Goal: Information Seeking & Learning: Understand process/instructions

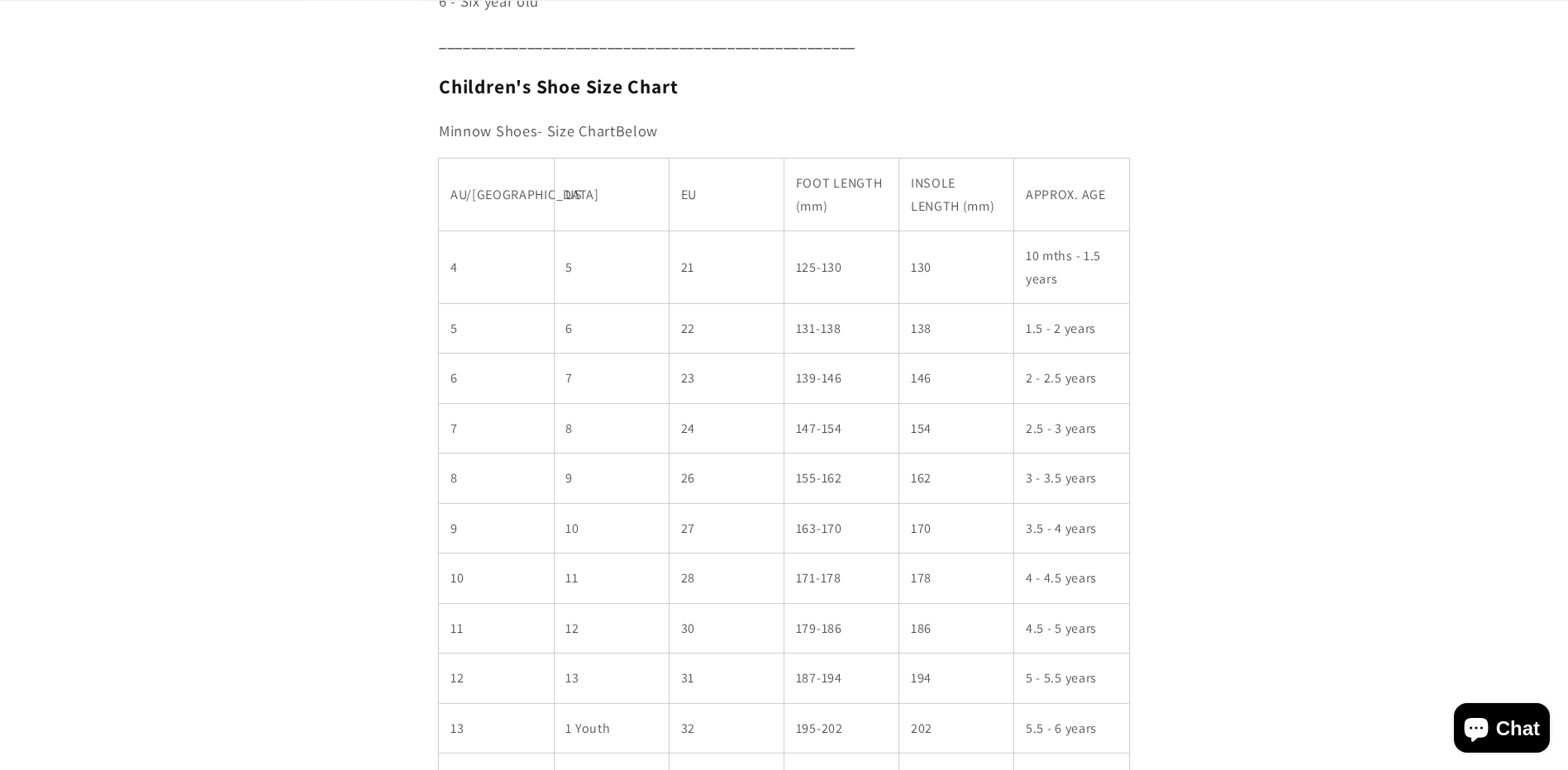
scroll to position [909, 0]
drag, startPoint x: 1065, startPoint y: 332, endPoint x: 1044, endPoint y: 332, distance: 21.0
click at [1044, 332] on td "1.5 - 2 years" at bounding box center [1071, 327] width 115 height 49
click at [523, 334] on td "5" at bounding box center [497, 327] width 115 height 49
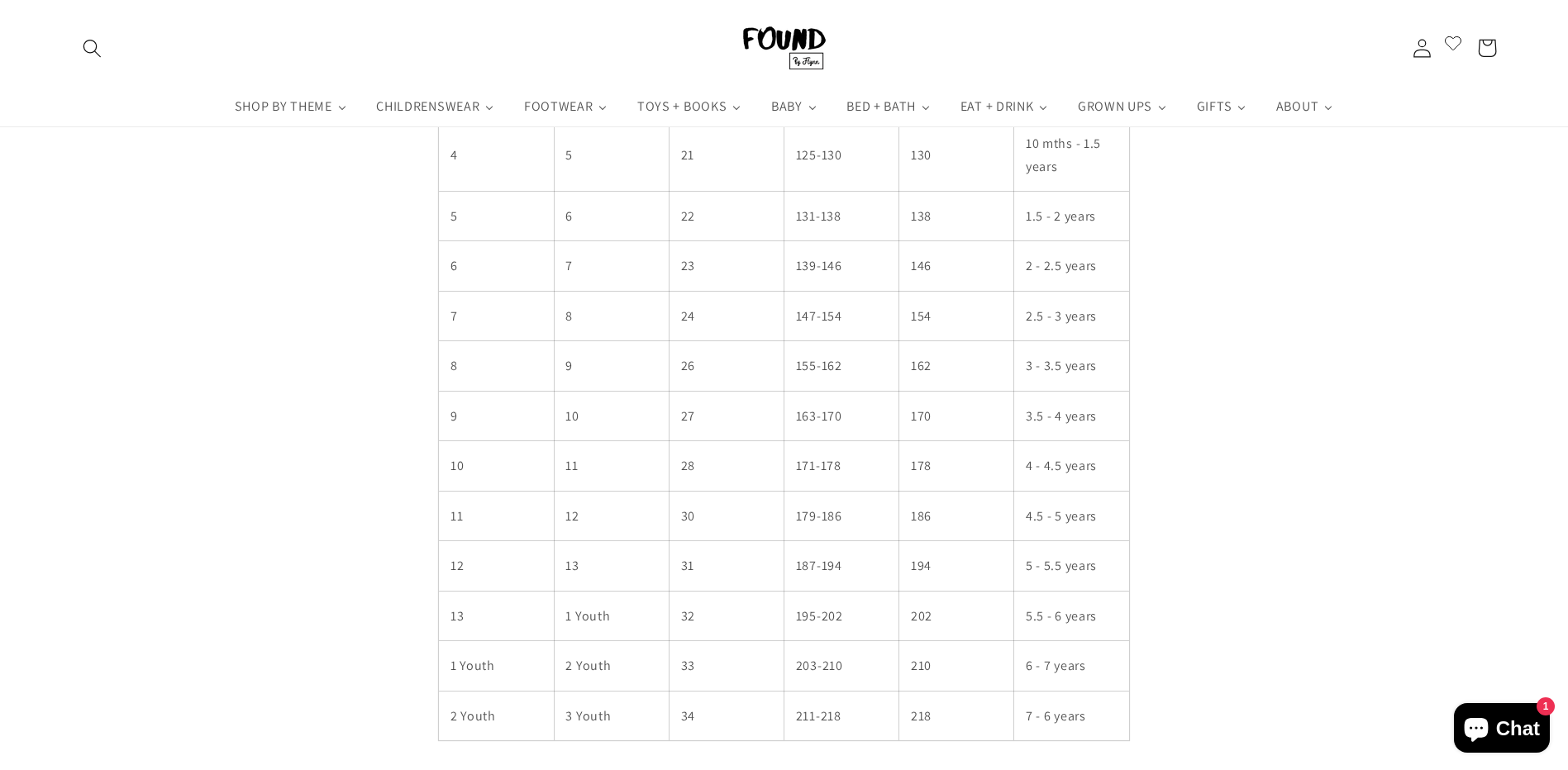
scroll to position [992, 0]
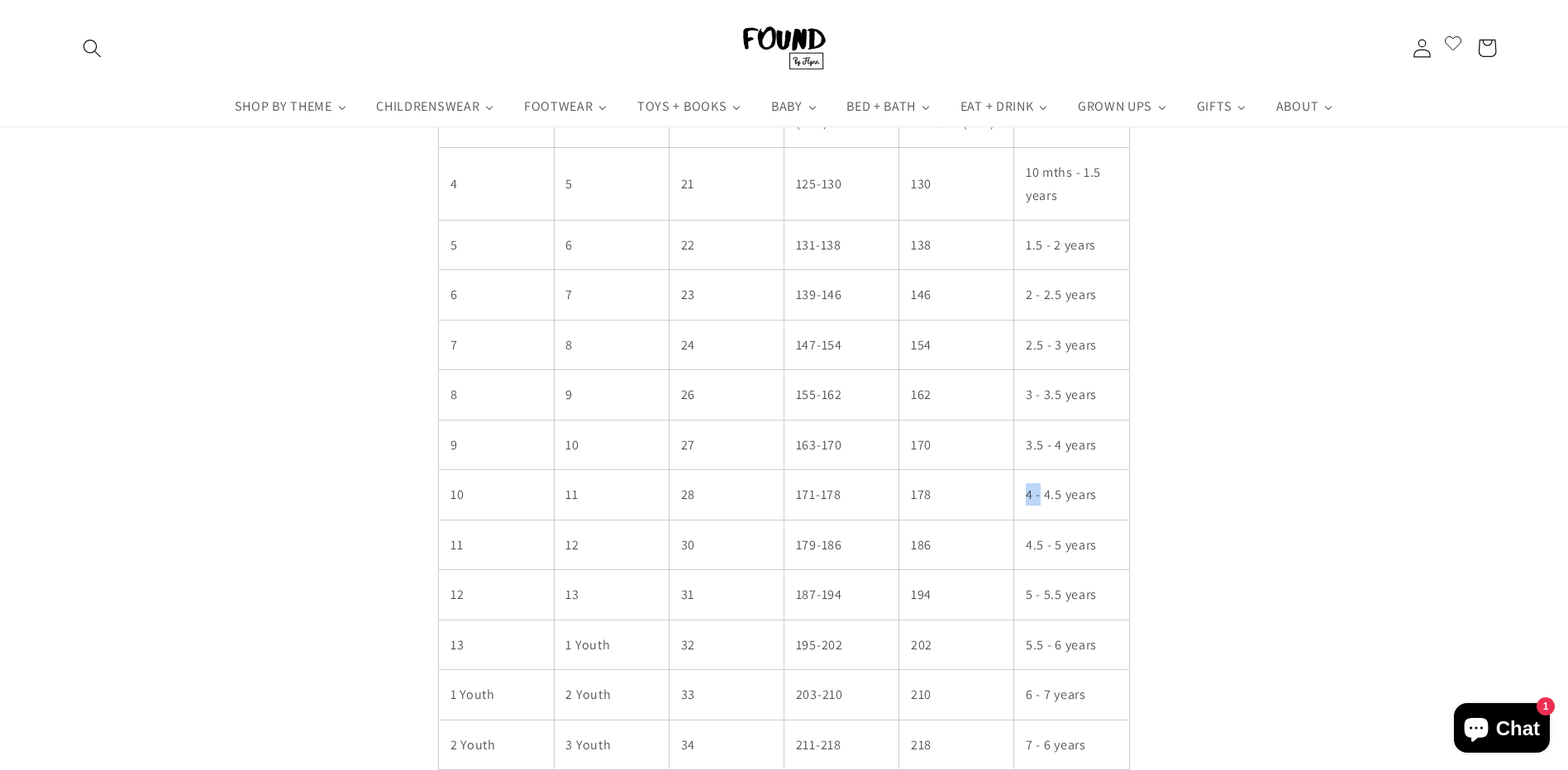
drag, startPoint x: 1023, startPoint y: 496, endPoint x: 1042, endPoint y: 499, distance: 19.2
click at [1042, 499] on td "4 - 4.5 years" at bounding box center [1071, 495] width 115 height 49
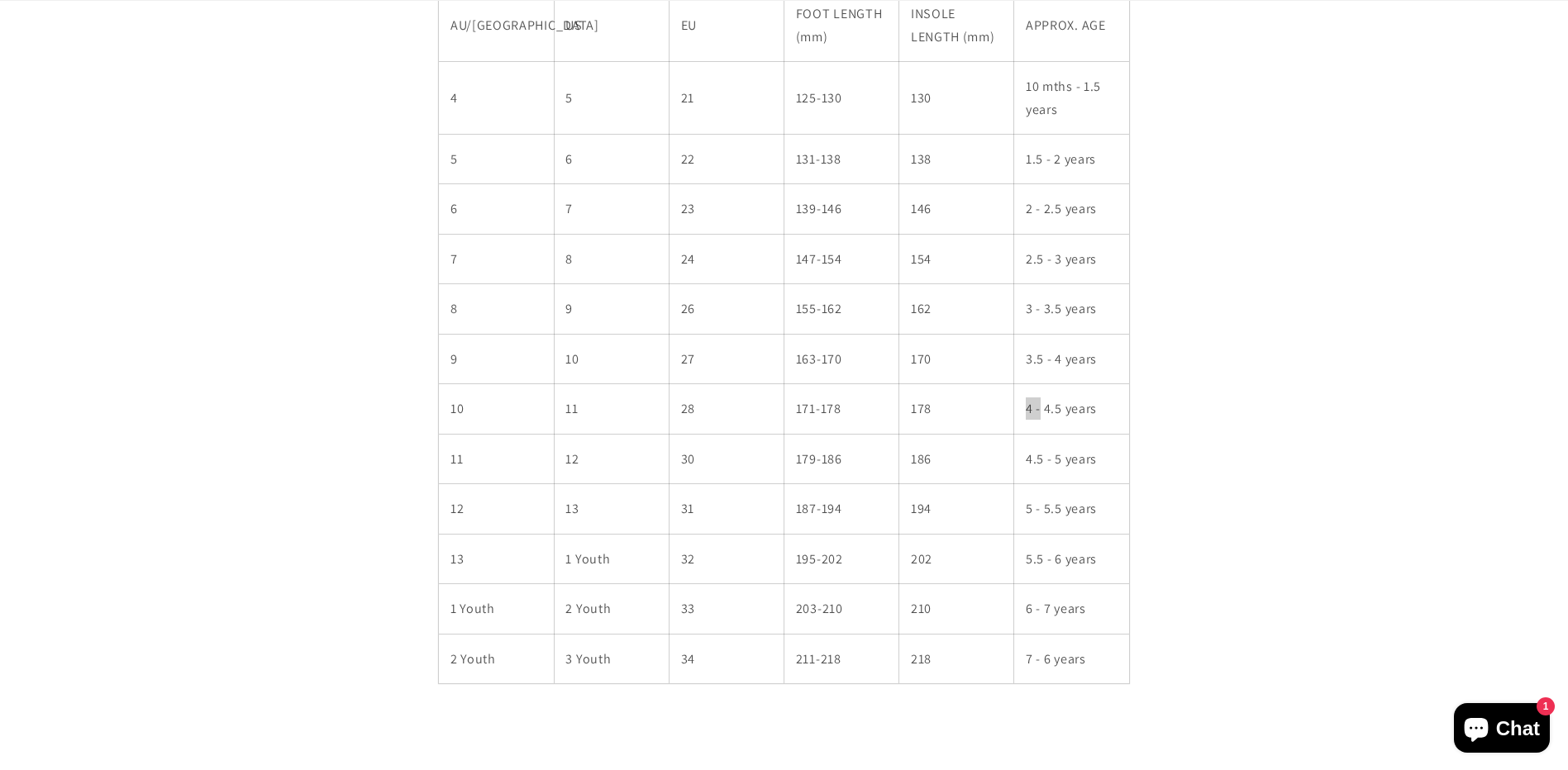
scroll to position [1323, 0]
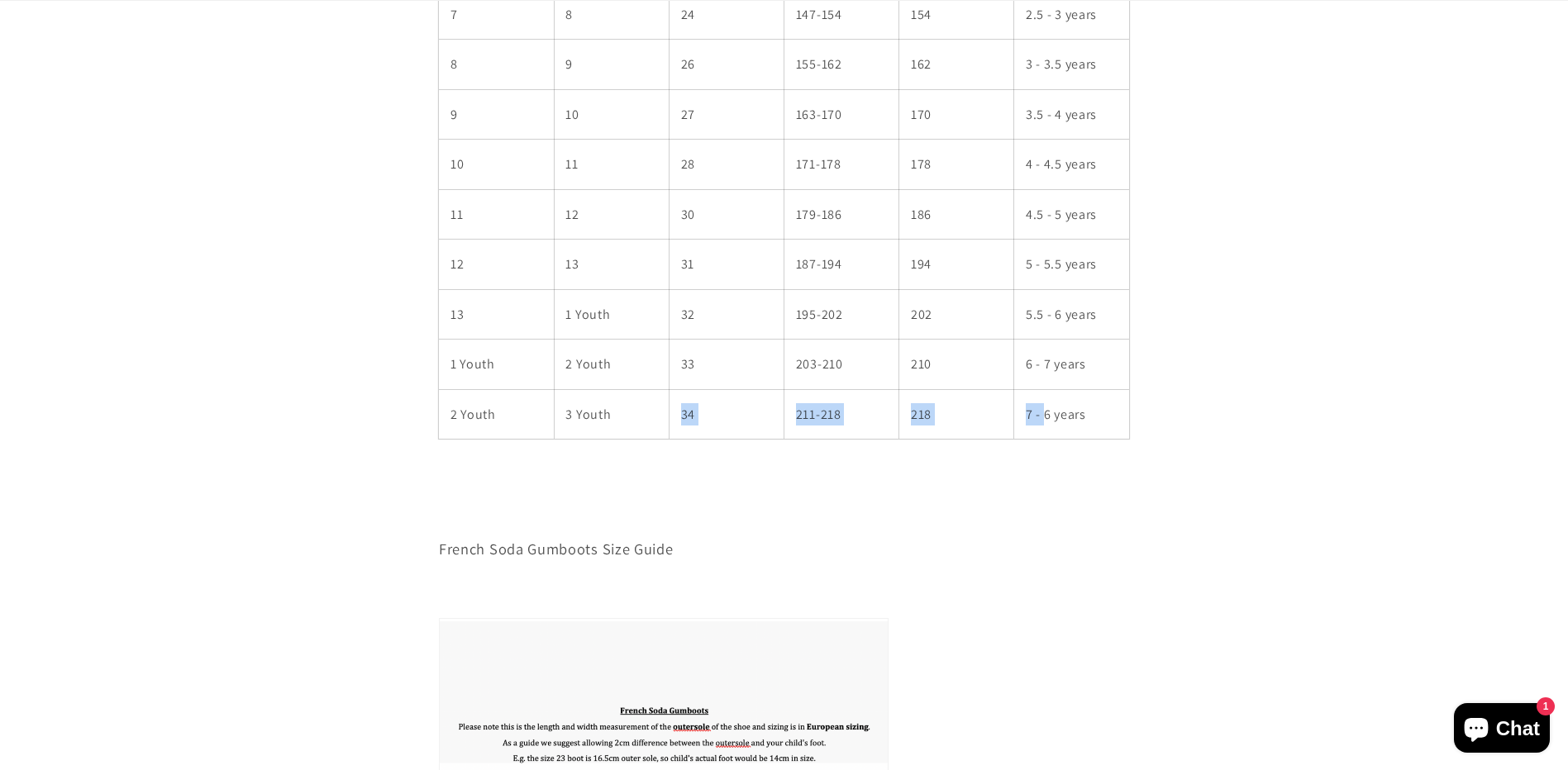
drag, startPoint x: 1042, startPoint y: 416, endPoint x: 683, endPoint y: 414, distance: 359.0
click at [683, 414] on tr "2 Youth 3 Youth 34 211-218 218 7 - 6 years" at bounding box center [784, 414] width 690 height 49
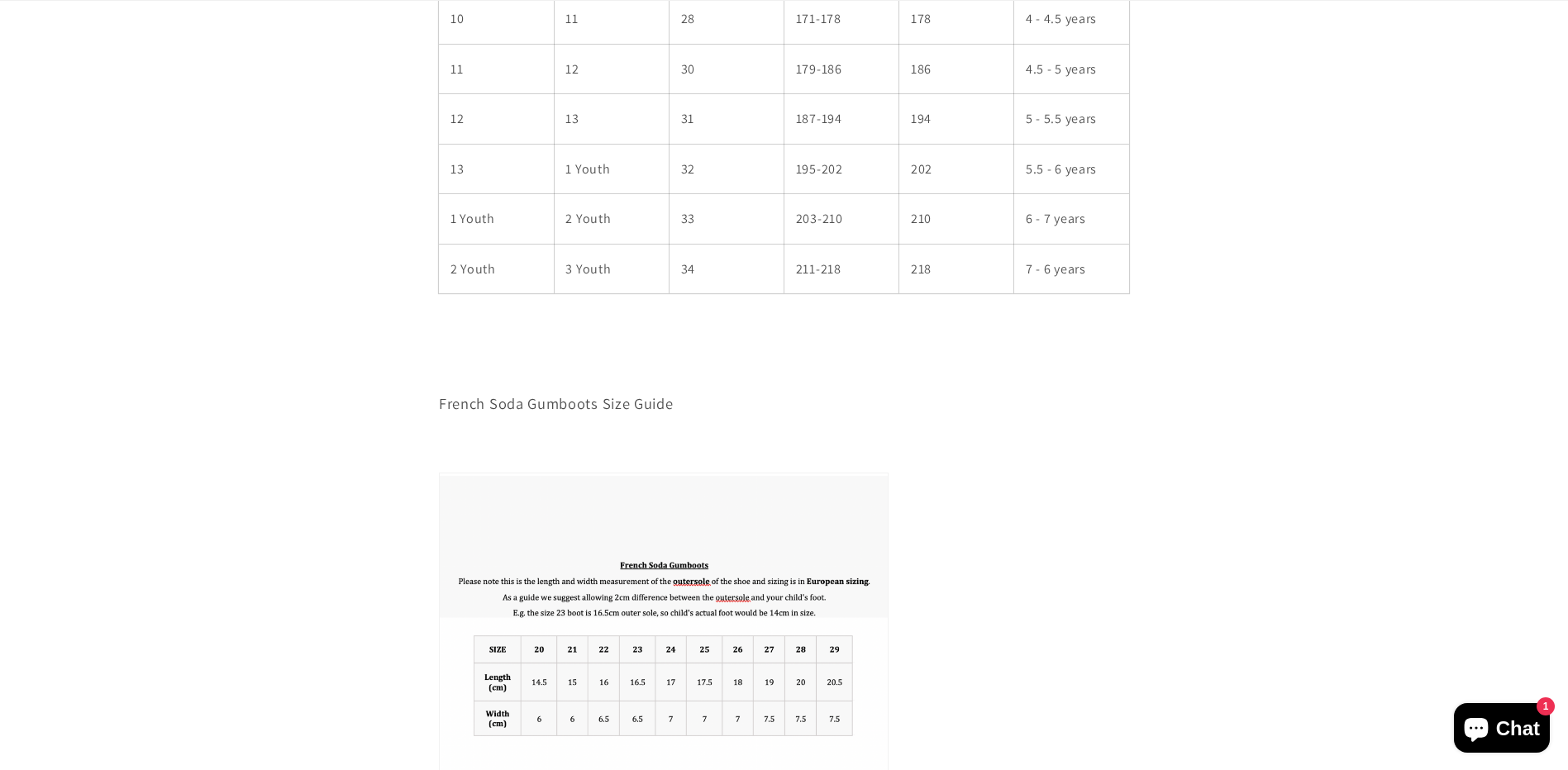
scroll to position [1653, 0]
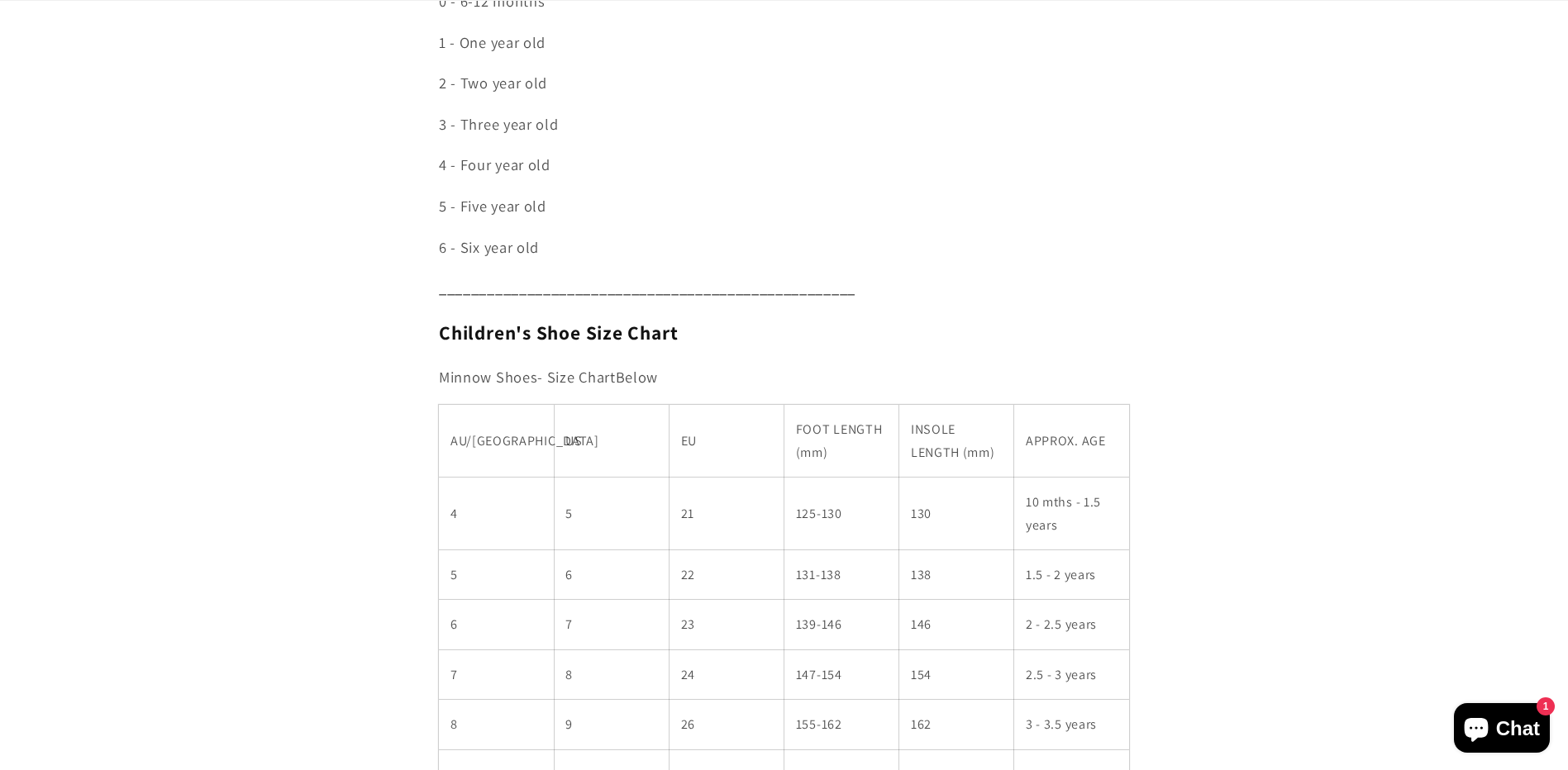
scroll to position [744, 0]
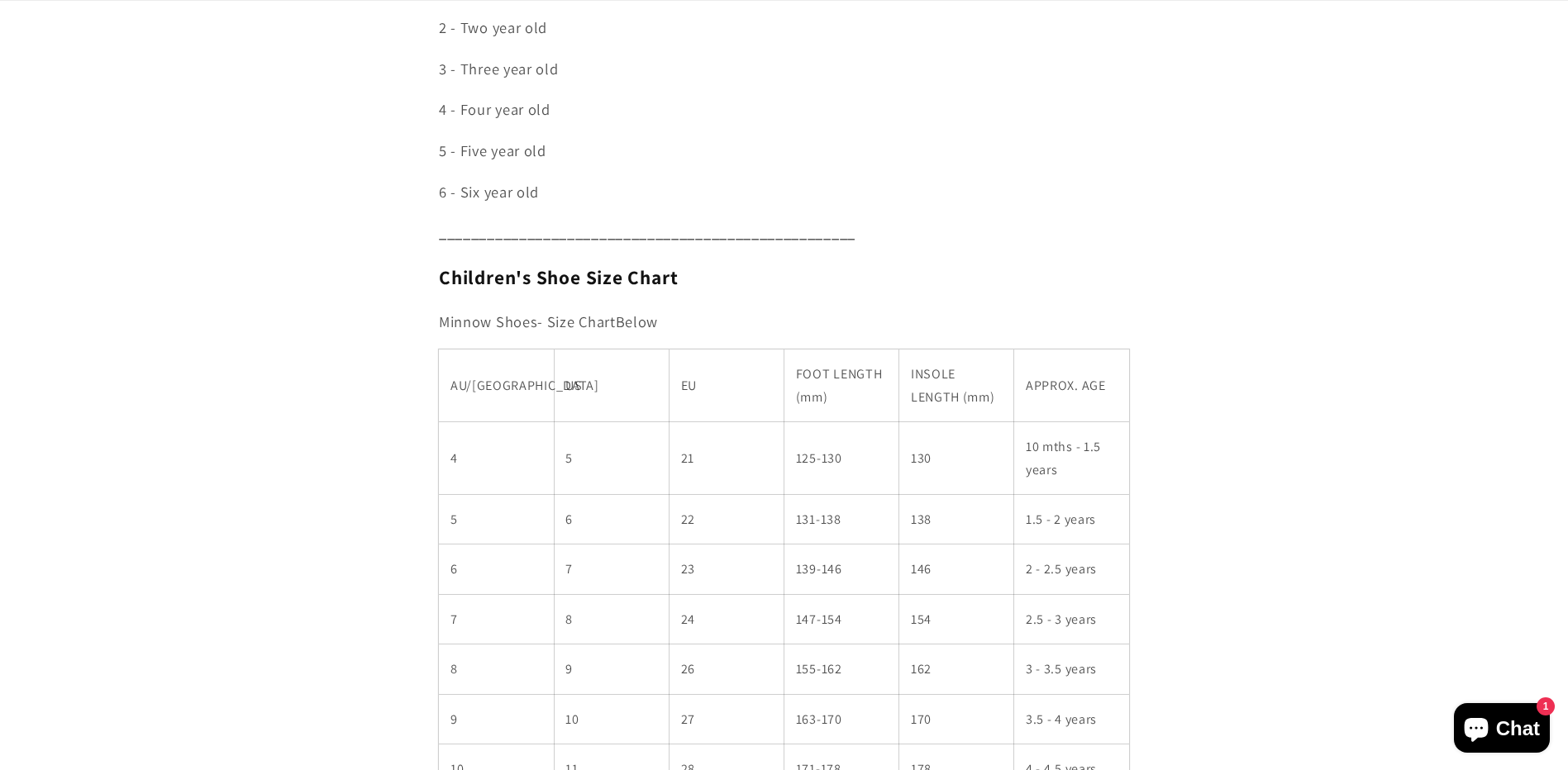
scroll to position [909, 0]
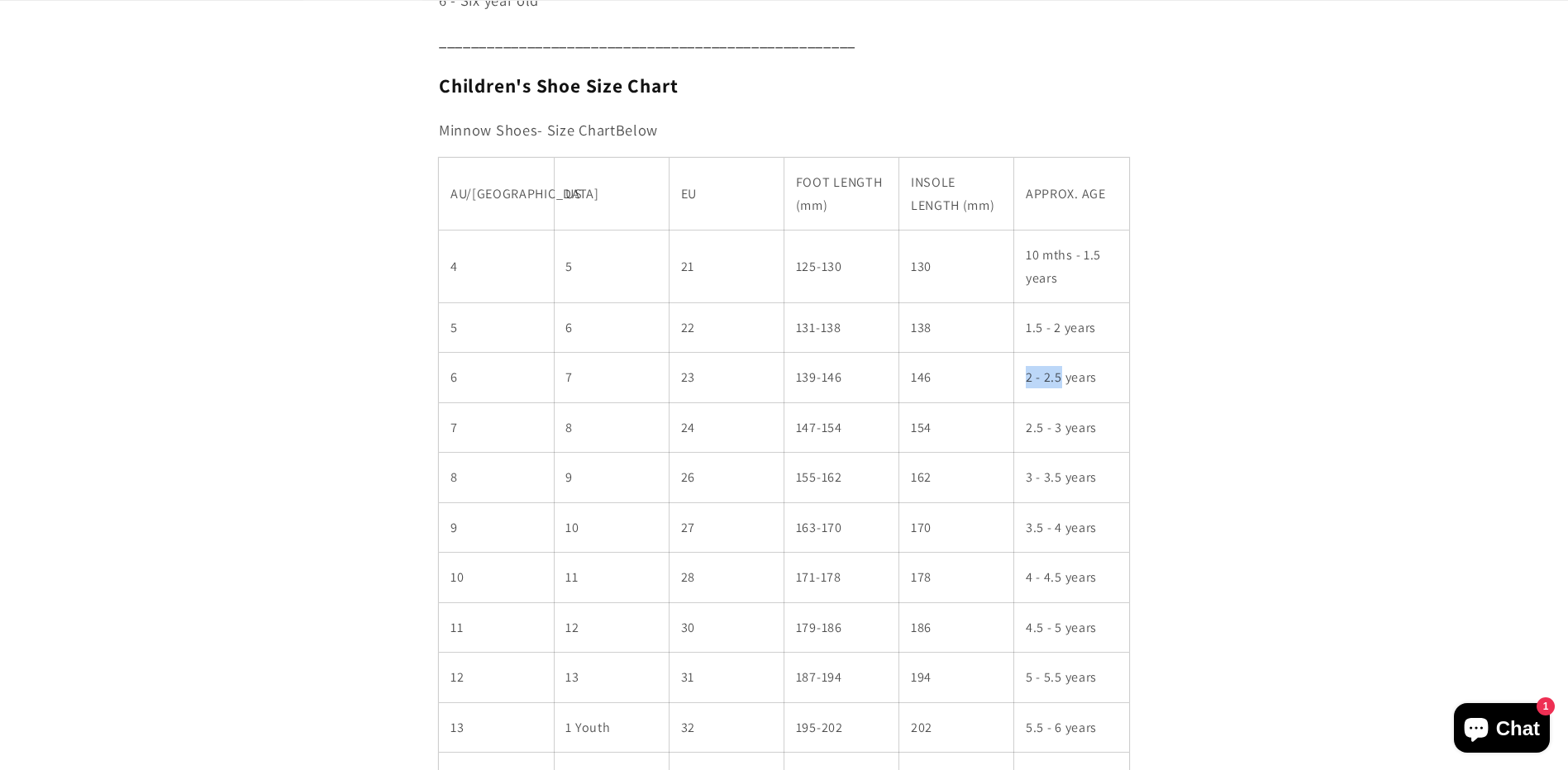
drag, startPoint x: 1059, startPoint y: 378, endPoint x: 1026, endPoint y: 380, distance: 33.1
click at [1026, 380] on td "2 - 2.5 years" at bounding box center [1071, 377] width 115 height 49
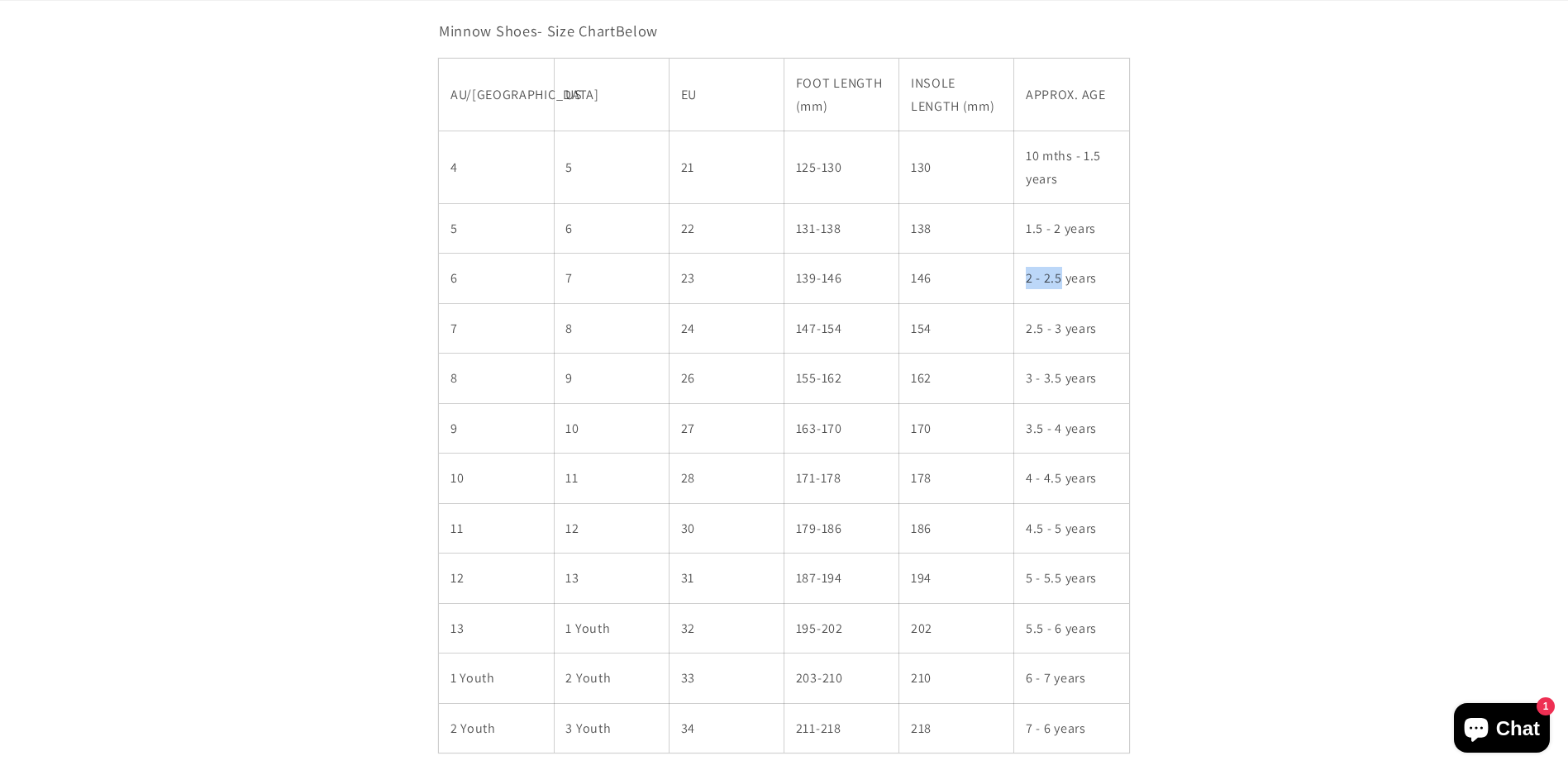
scroll to position [1157, 0]
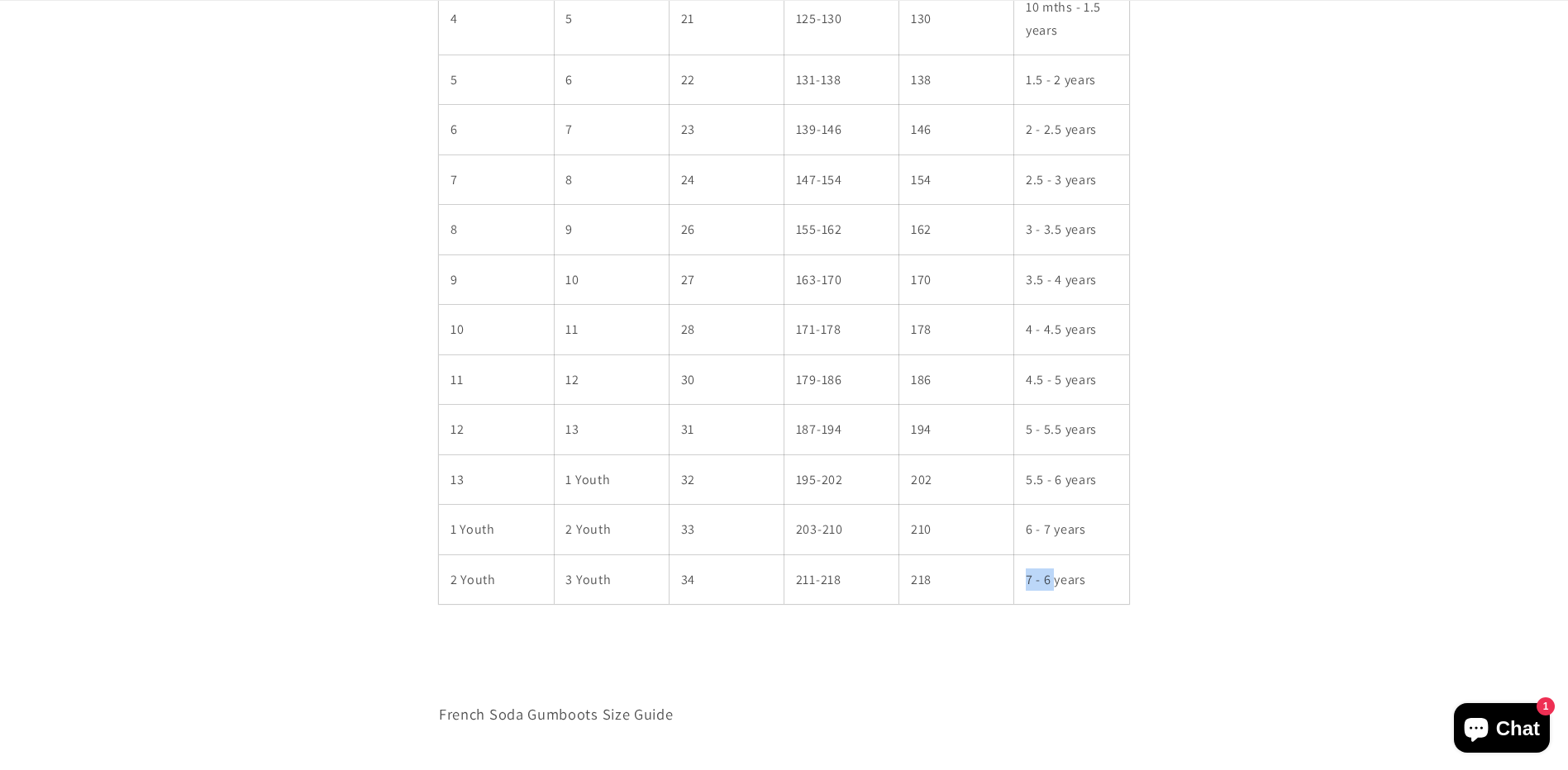
drag, startPoint x: 1038, startPoint y: 578, endPoint x: 1022, endPoint y: 576, distance: 16.1
click at [1022, 576] on td "7 - 6 years" at bounding box center [1071, 579] width 115 height 49
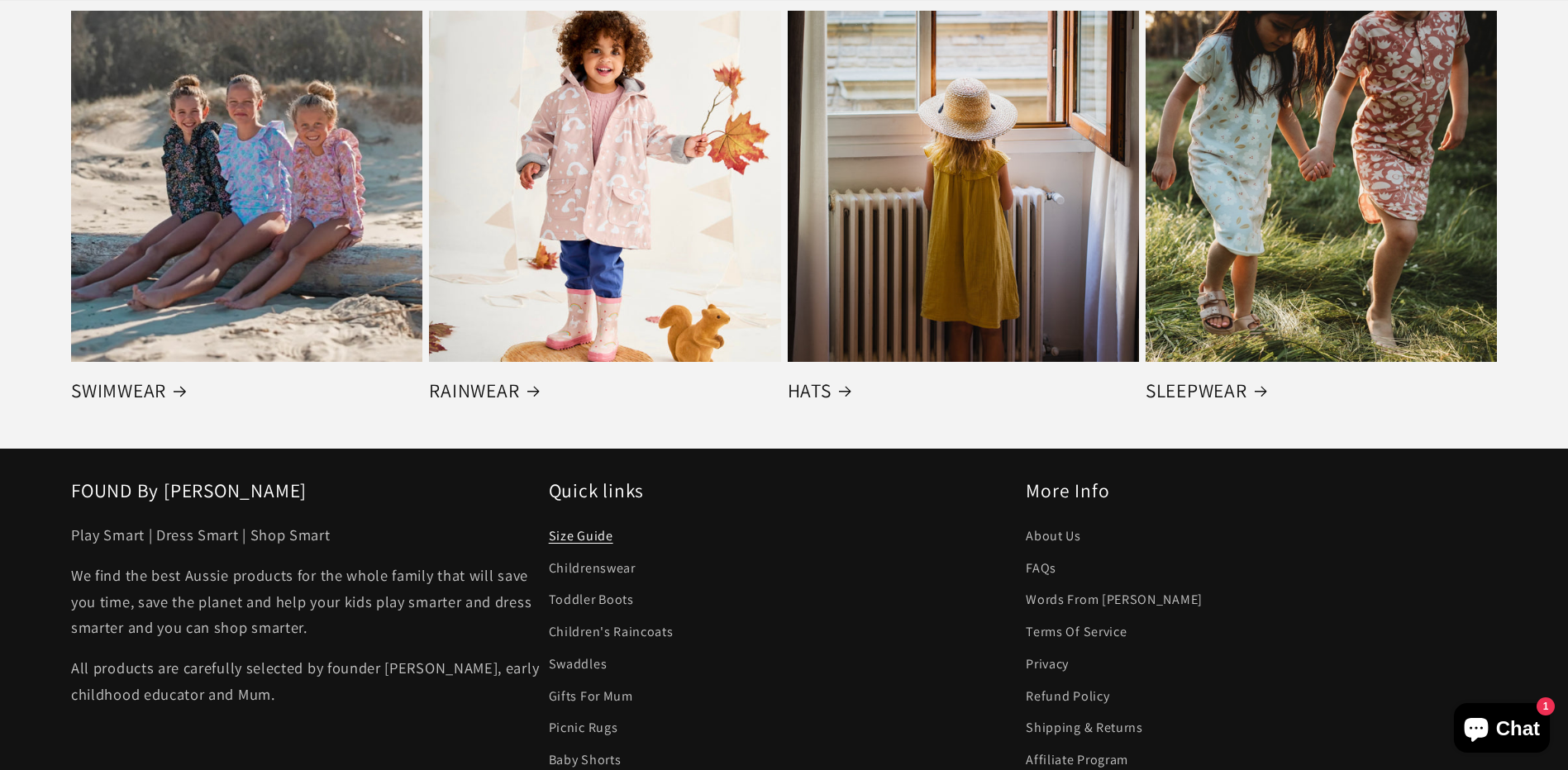
scroll to position [3472, 0]
